Goal: Task Accomplishment & Management: Complete application form

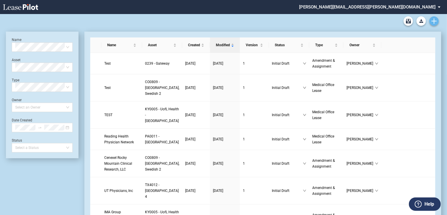
click at [431, 21] on icon "Create new document" at bounding box center [433, 20] width 5 height 5
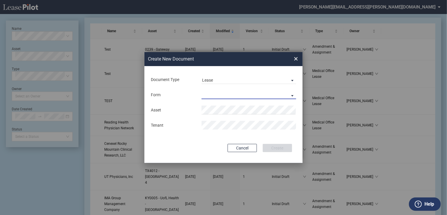
click at [208, 92] on md-select "Medical Office Lease Scottsdale Lease Louisville Lease 1370 Medical Place Lease…" at bounding box center [249, 95] width 95 height 9
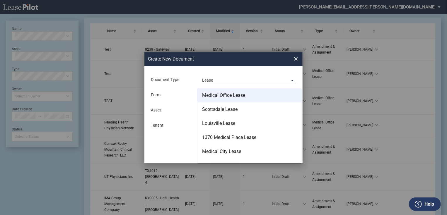
click at [210, 97] on div "Medical Office Lease" at bounding box center [223, 95] width 43 height 6
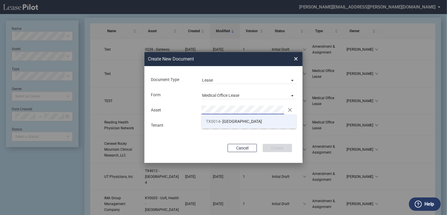
click at [210, 118] on li "TX0014 - Katy Medical Complex Surgery Center" at bounding box center [249, 122] width 95 height 14
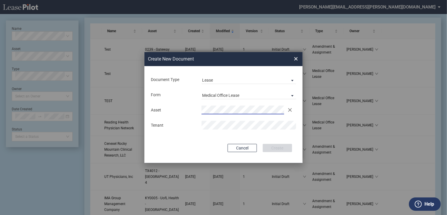
click at [201, 125] on div "Create New ..." at bounding box center [249, 125] width 102 height 9
click at [279, 146] on button "Create" at bounding box center [277, 148] width 29 height 8
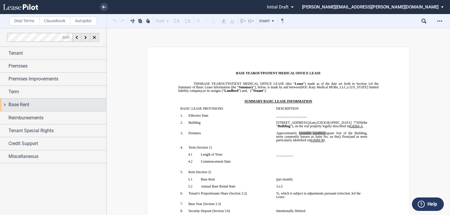
click at [46, 100] on div "Base Rent" at bounding box center [53, 105] width 106 height 13
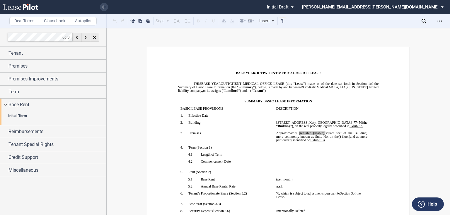
click at [42, 116] on span "Initial Term" at bounding box center [55, 115] width 95 height 5
click at [41, 103] on div "Base Rent" at bounding box center [57, 104] width 98 height 7
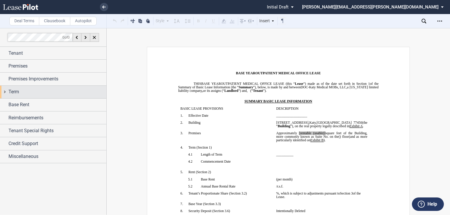
click at [42, 92] on div "Term" at bounding box center [57, 91] width 98 height 7
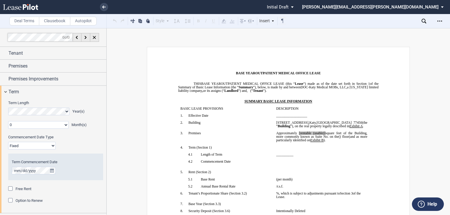
click at [62, 124] on select "0 1 2 3 4 5 6 7 8 9 10 11" at bounding box center [38, 125] width 60 height 8
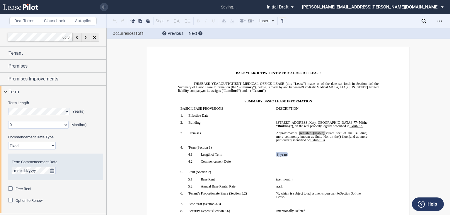
select select "number:3"
click at [8, 121] on select "0 1 2 3 4 5 6 7 8 9 10 11" at bounding box center [38, 125] width 60 height 8
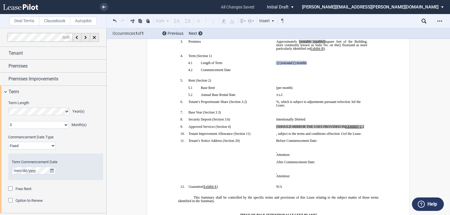
scroll to position [94, 0]
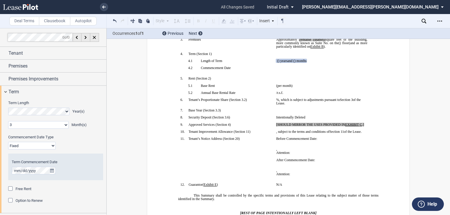
click at [37, 144] on select "Fixed Floating" at bounding box center [31, 146] width 47 height 8
select select "floating"
click at [8, 142] on select "Fixed Floating" at bounding box center [31, 146] width 47 height 8
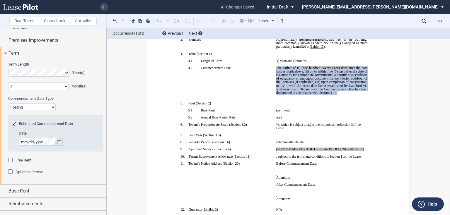
scroll to position [47, 0]
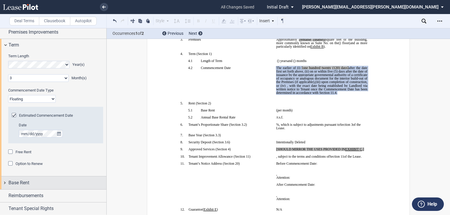
click at [47, 181] on div "Base Rent" at bounding box center [57, 183] width 98 height 7
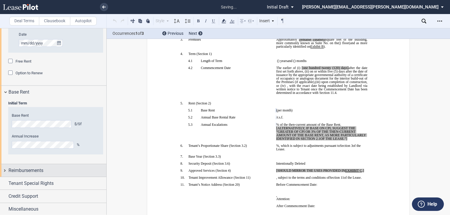
scroll to position [138, 0]
click at [50, 172] on div "Reimbursements" at bounding box center [57, 170] width 98 height 7
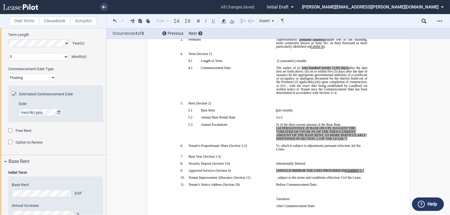
scroll to position [68, 0]
click at [253, 116] on p "﻿" at bounding box center [225, 114] width 91 height 4
click at [298, 116] on p "﻿" at bounding box center [321, 114] width 91 height 4
click at [293, 112] on span "(per month)" at bounding box center [284, 111] width 16 height 4
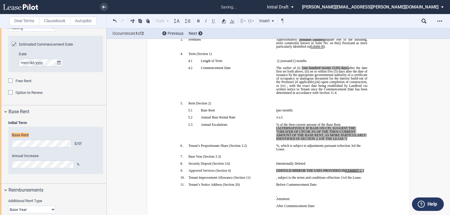
scroll to position [131, 0]
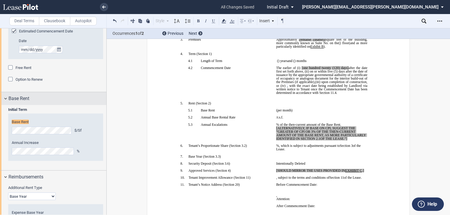
click at [63, 104] on div "Base Rent" at bounding box center [53, 98] width 106 height 13
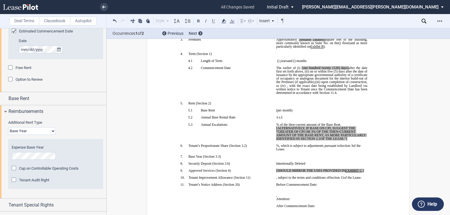
click at [35, 132] on select "Base Year Triple Net" at bounding box center [31, 131] width 47 height 8
select select "triple net"
click at [8, 127] on select "Base Year Triple Net" at bounding box center [31, 131] width 47 height 8
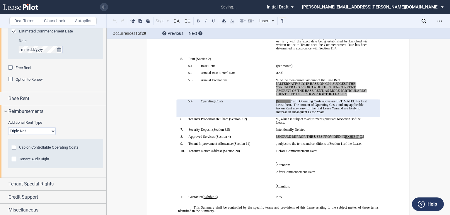
scroll to position [141, 0]
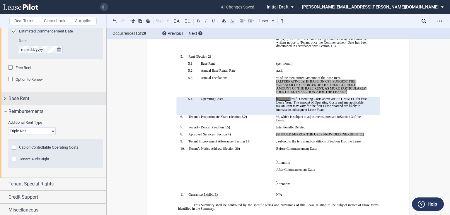
click at [88, 99] on div "Base Rent" at bounding box center [57, 98] width 98 height 7
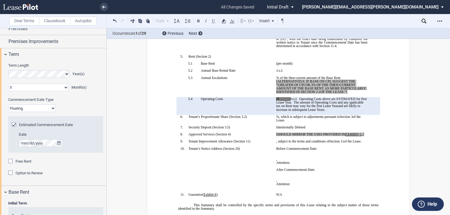
scroll to position [0, 0]
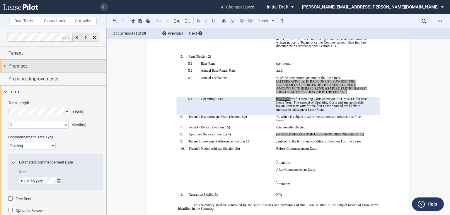
click at [45, 66] on div "Premises" at bounding box center [57, 66] width 98 height 7
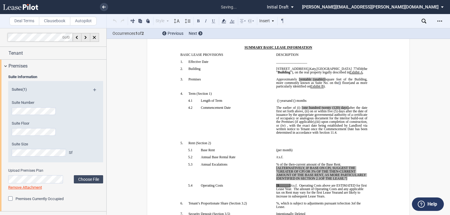
scroll to position [47, 0]
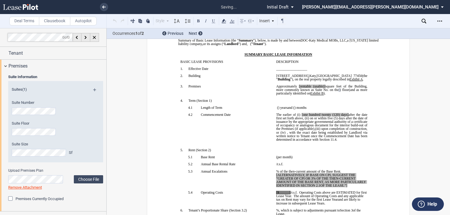
click at [29, 107] on div "Suite Number" at bounding box center [48, 107] width 72 height 15
click at [57, 64] on div "Premises" at bounding box center [57, 66] width 98 height 7
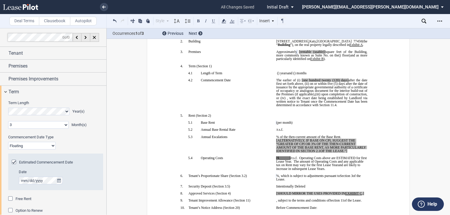
scroll to position [70, 0]
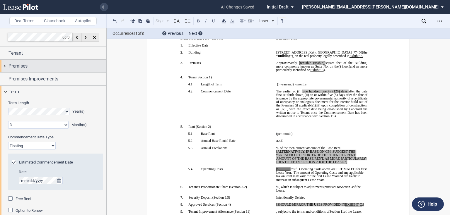
click at [36, 67] on div "Premises" at bounding box center [57, 66] width 98 height 7
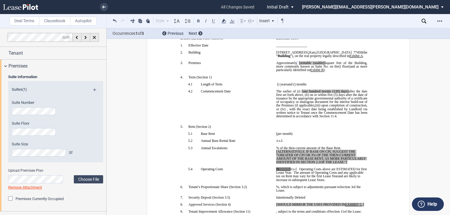
click at [11, 132] on div "Suite Floor" at bounding box center [47, 131] width 79 height 21
click at [50, 69] on div "Premises" at bounding box center [57, 66] width 98 height 7
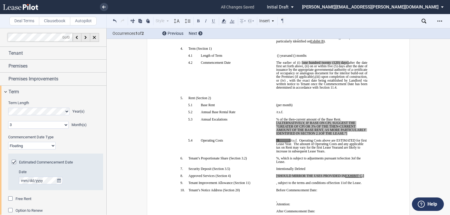
scroll to position [117, 0]
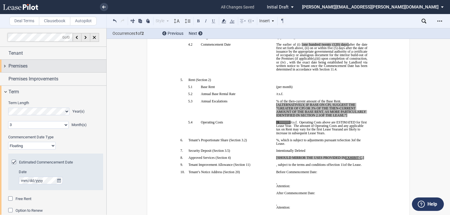
click at [27, 64] on span "Premises" at bounding box center [17, 66] width 19 height 7
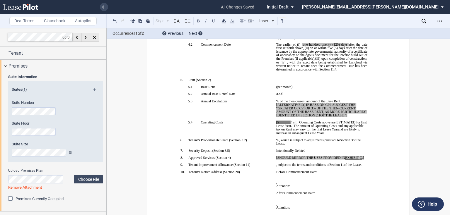
click at [311, 131] on span "The amount of Operating Costs and any applicable tax on Rent may vary for the f…" at bounding box center [320, 127] width 88 height 7
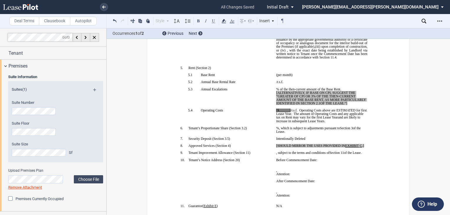
scroll to position [141, 0]
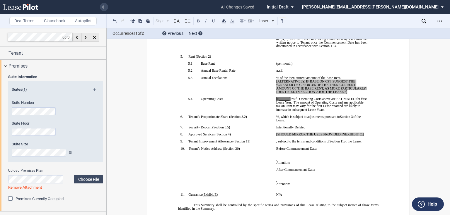
click at [276, 73] on span "﻿ ﻿ /r.s.f." at bounding box center [279, 71] width 7 height 4
click at [276, 65] on span "﻿ ﻿ (per month)" at bounding box center [284, 64] width 16 height 4
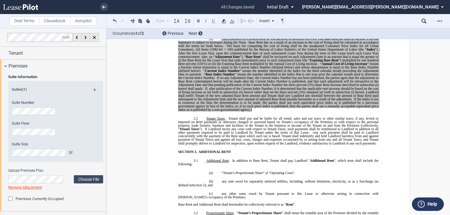
scroll to position [539, 0]
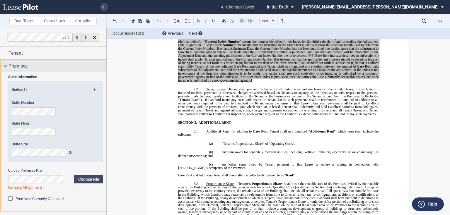
click at [15, 70] on div "Premises" at bounding box center [53, 66] width 106 height 13
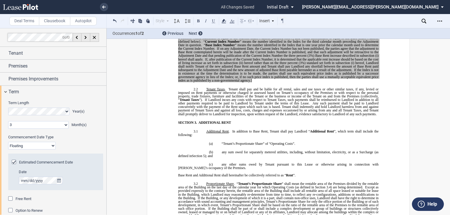
scroll to position [23, 0]
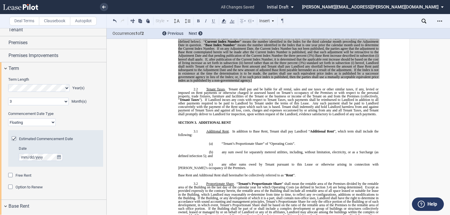
click at [9, 174] on div "Free Rent" at bounding box center [11, 176] width 6 height 6
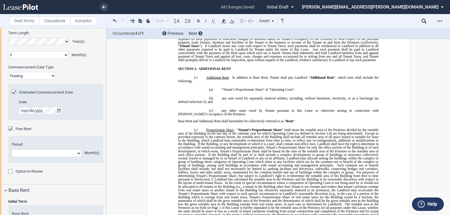
scroll to position [70, 0]
click at [69, 157] on div "Period 1 2 3 4 5 6 7 8 9 10 11 Month(s)" at bounding box center [55, 149] width 95 height 27
click at [68, 153] on select "1 2 3 4 5 6 7 8 9 10 11" at bounding box center [47, 153] width 70 height 8
select select "number:3"
click at [12, 149] on select "1 2 3 4 5 6 7 8 9 10 11" at bounding box center [47, 153] width 70 height 8
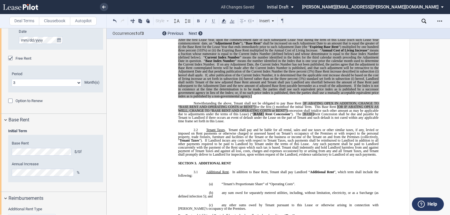
scroll to position [596, 0]
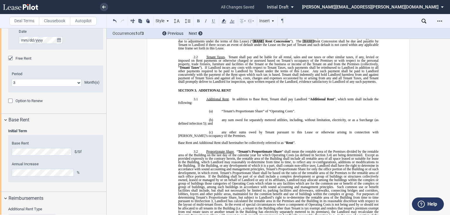
click at [332, 43] on span "concession shall total ﻿ ﻿ (or such other amount as may be applicable due to ad…" at bounding box center [278, 39] width 201 height 7
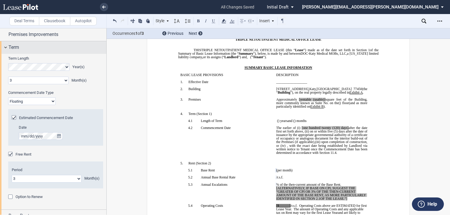
scroll to position [0, 0]
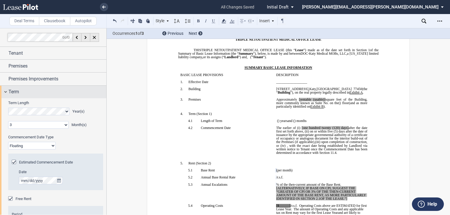
click at [59, 90] on div "Term" at bounding box center [57, 91] width 98 height 7
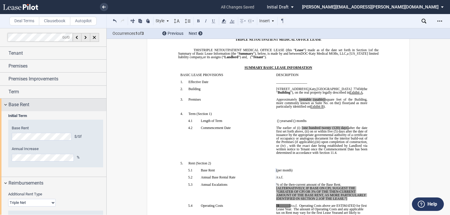
click at [62, 100] on div "Base Rent" at bounding box center [53, 105] width 106 height 13
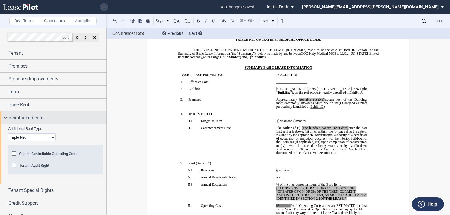
click at [58, 115] on div "Reimbursements" at bounding box center [57, 118] width 98 height 7
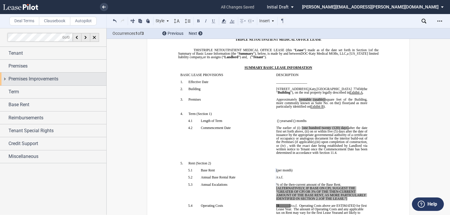
click at [52, 82] on span "Premises Improvements" at bounding box center [33, 79] width 50 height 7
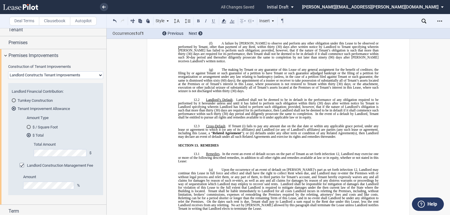
scroll to position [3076, 0]
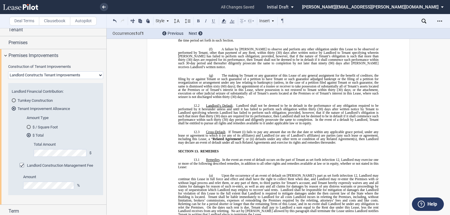
drag, startPoint x: 209, startPoint y: 111, endPoint x: 247, endPoint y: 110, distance: 37.8
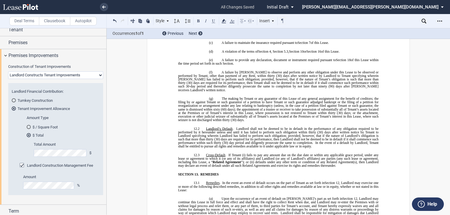
scroll to position [3053, 0]
drag, startPoint x: 207, startPoint y: 133, endPoint x: 263, endPoint y: 137, distance: 55.5
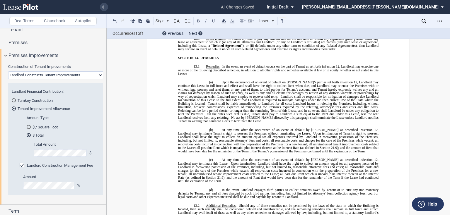
scroll to position [3170, 0]
